Goal: Task Accomplishment & Management: Manage account settings

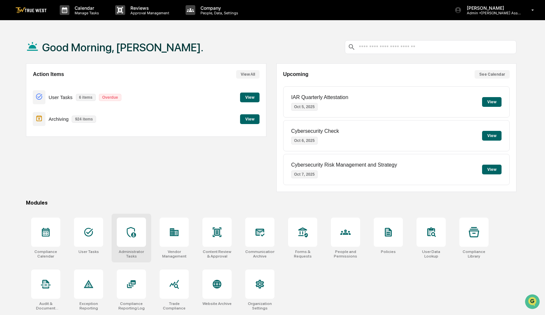
click at [129, 239] on div at bounding box center [131, 231] width 29 height 29
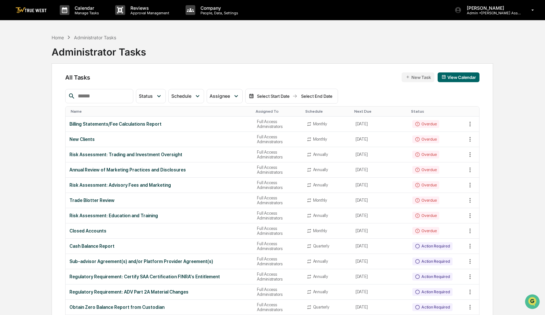
click at [112, 98] on input "text" at bounding box center [102, 96] width 55 height 8
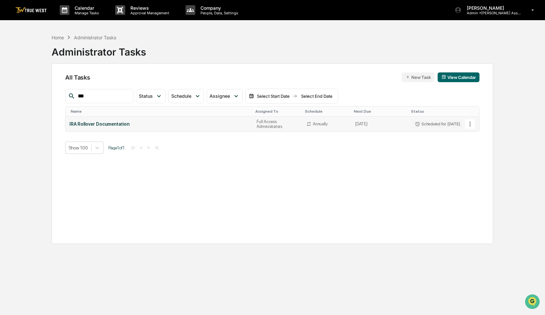
type input "***"
click at [470, 124] on icon at bounding box center [469, 123] width 1 height 5
click at [478, 161] on li "Delete Task" at bounding box center [492, 159] width 52 height 12
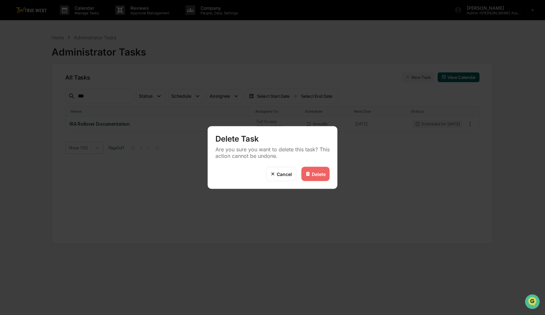
click at [313, 174] on div "Delete" at bounding box center [319, 174] width 14 height 6
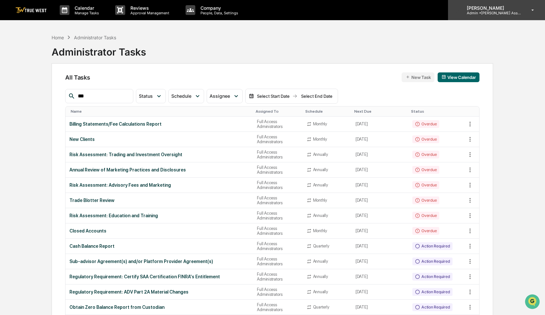
click at [495, 9] on p "[PERSON_NAME]" at bounding box center [491, 8] width 60 height 6
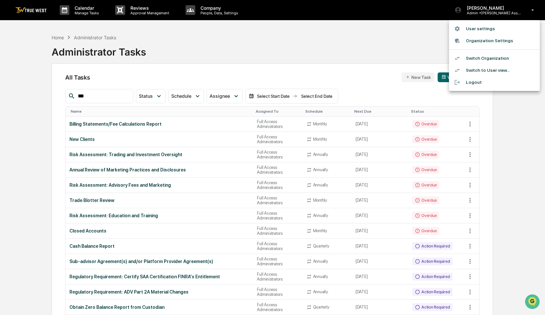
click at [483, 58] on li "Switch Organization" at bounding box center [494, 58] width 91 height 12
